Goal: Use online tool/utility: Utilize a website feature to perform a specific function

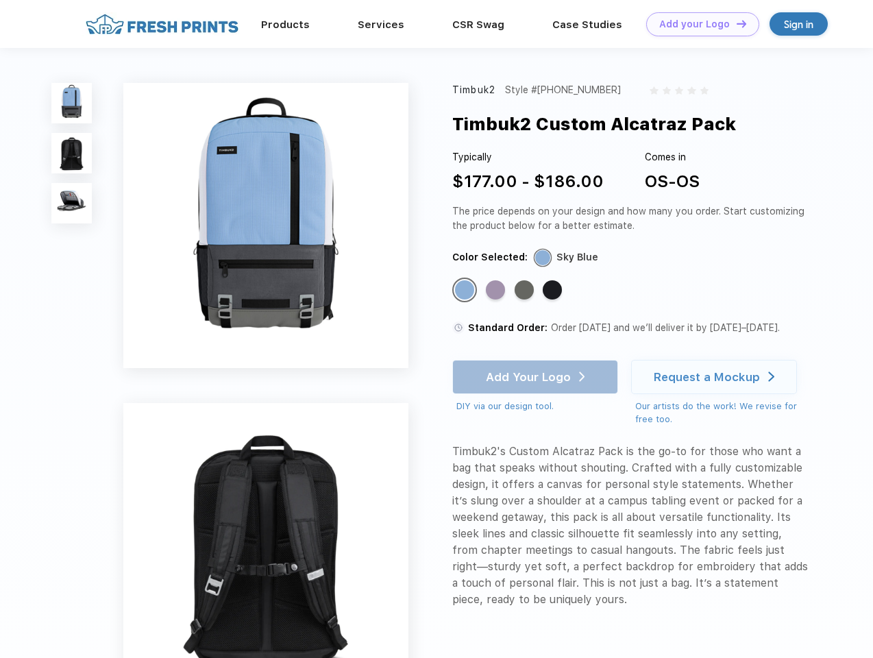
click at [697, 24] on link "Add your Logo Design Tool" at bounding box center [702, 24] width 113 height 24
click at [0, 0] on div "Design Tool" at bounding box center [0, 0] width 0 height 0
click at [735, 23] on link "Add your Logo Design Tool" at bounding box center [702, 24] width 113 height 24
click at [72, 103] on img at bounding box center [71, 103] width 40 height 40
click at [72, 153] on img at bounding box center [71, 153] width 40 height 40
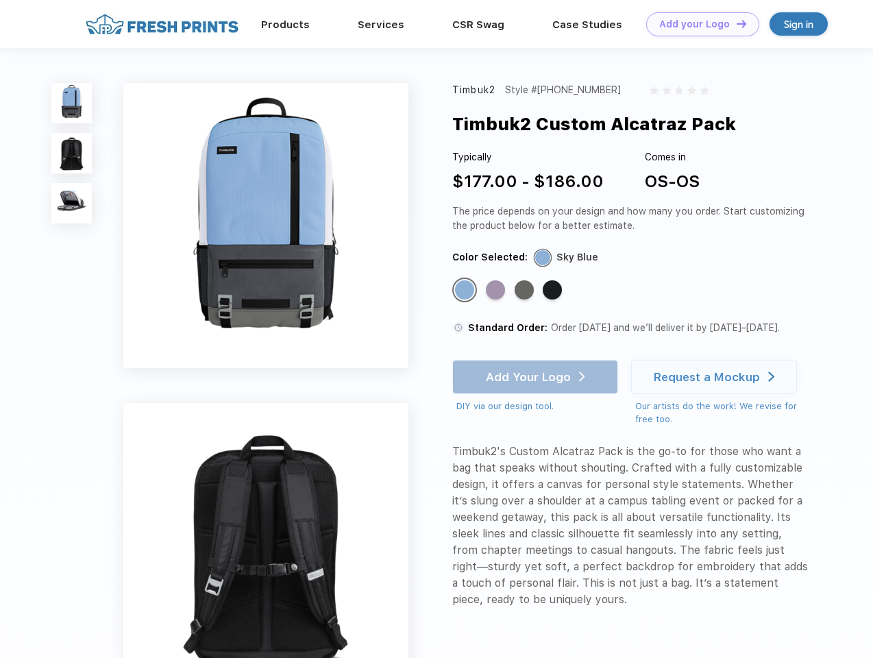
click at [72, 203] on img at bounding box center [71, 203] width 40 height 40
click at [466, 290] on div "Standard Color" at bounding box center [464, 289] width 19 height 19
click at [497, 290] on div "Standard Color" at bounding box center [495, 289] width 19 height 19
click at [525, 290] on div "Standard Color" at bounding box center [523, 289] width 19 height 19
click at [553, 290] on div "Standard Color" at bounding box center [552, 289] width 19 height 19
